Goal: Task Accomplishment & Management: Use online tool/utility

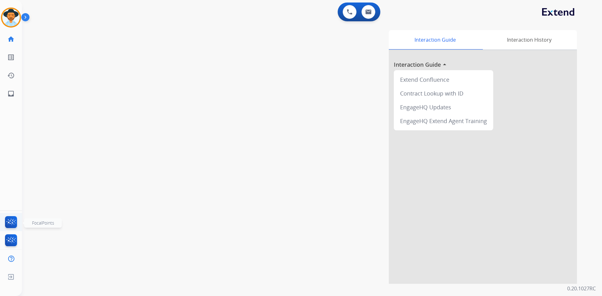
click at [12, 223] on img at bounding box center [11, 223] width 15 height 14
click at [10, 20] on img at bounding box center [11, 18] width 18 height 18
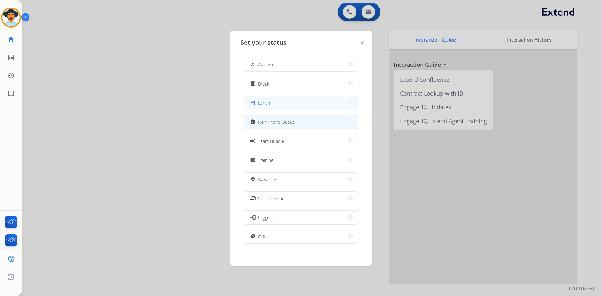
click at [286, 103] on button "fastfood Lunch" at bounding box center [301, 102] width 114 height 13
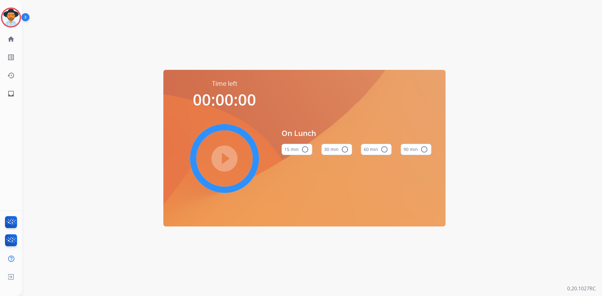
drag, startPoint x: 383, startPoint y: 147, endPoint x: 364, endPoint y: 149, distance: 19.2
click at [383, 147] on mat-icon "radio_button_unchecked" at bounding box center [385, 150] width 8 height 8
click at [225, 160] on mat-icon "play_circle_filled" at bounding box center [225, 159] width 8 height 8
